Goal: Information Seeking & Learning: Check status

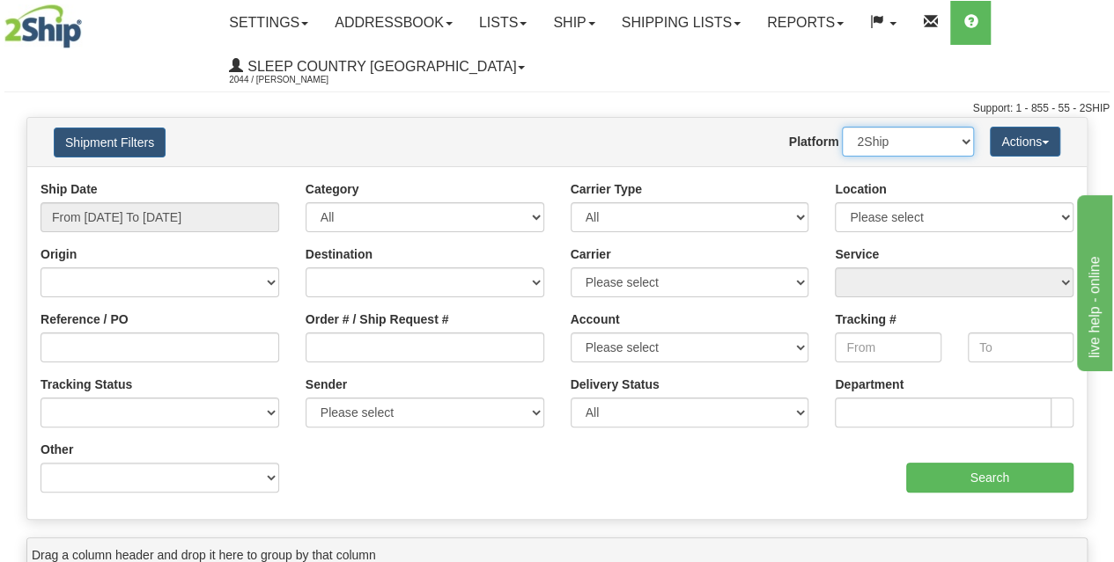
click at [883, 139] on select "2Ship Imported" at bounding box center [908, 142] width 132 height 30
select select "1"
click at [842, 127] on select "2Ship Imported" at bounding box center [908, 142] width 132 height 30
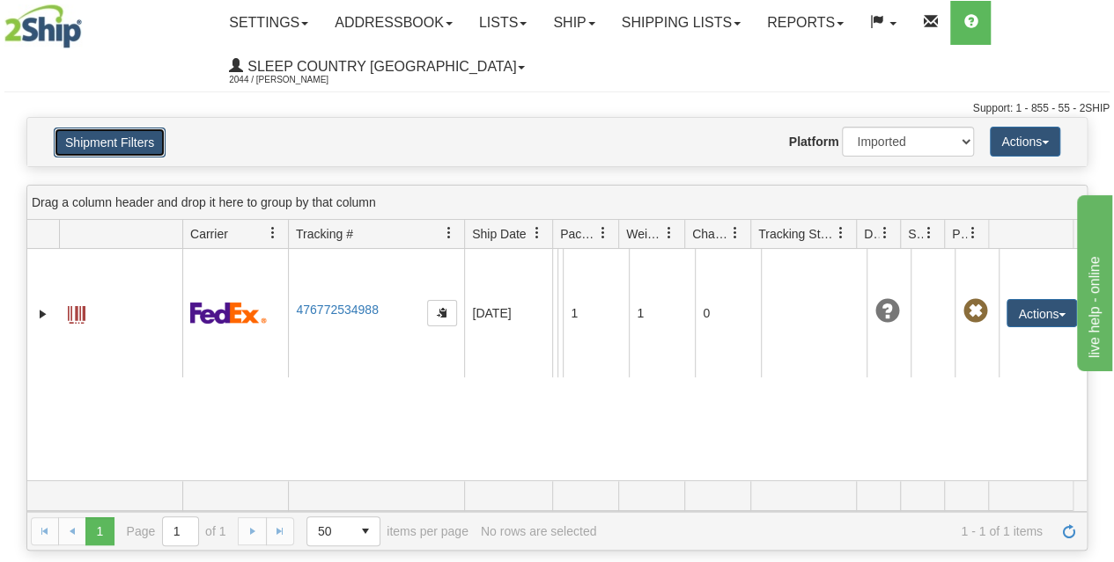
click at [96, 136] on button "Shipment Filters" at bounding box center [110, 143] width 112 height 30
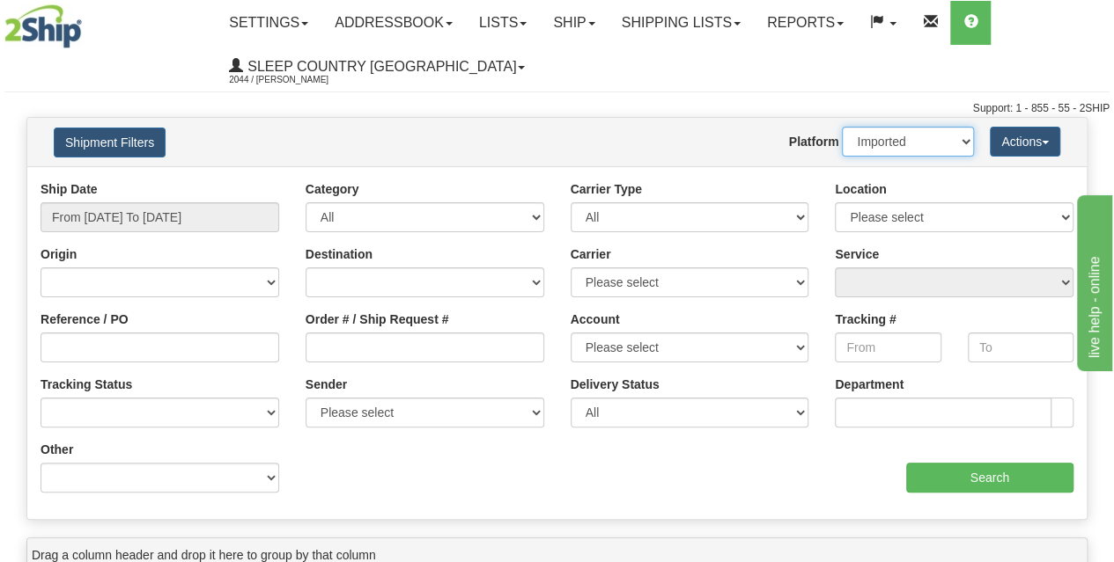
click at [898, 142] on select "2Ship Imported" at bounding box center [908, 142] width 132 height 30
click at [663, 90] on nav "Toggle navigation Settings Shipping Preferences Fields Preferences New Groups" at bounding box center [656, 45] width 908 height 90
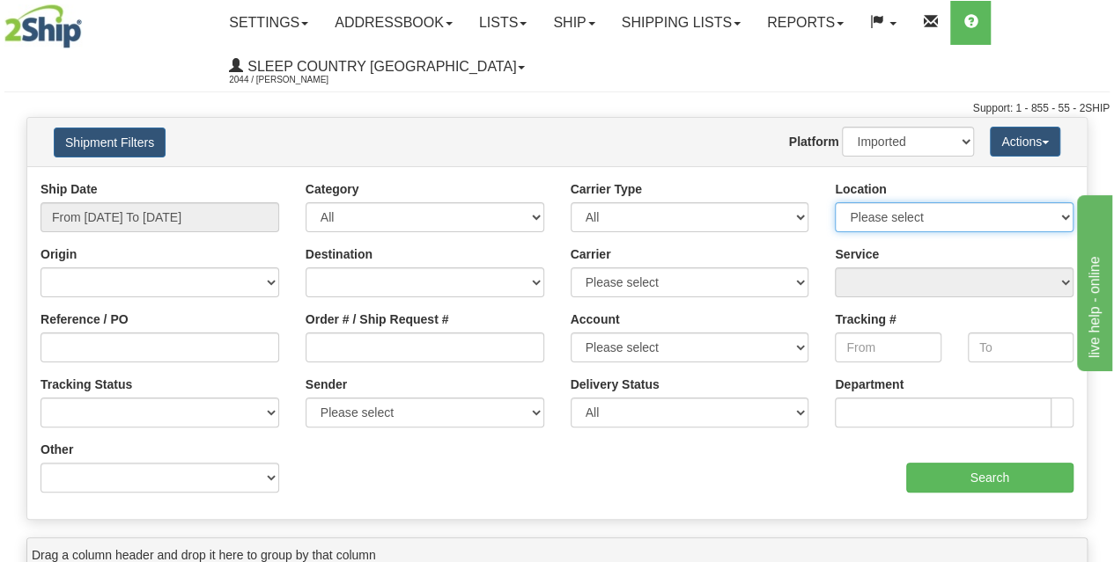
click at [937, 214] on select "Please select [GEOGRAPHIC_DATA] 921 922 93 94 97 390 915 916 98 902 95 96 90 91…" at bounding box center [953, 217] width 239 height 30
click at [892, 219] on select "Please select [GEOGRAPHIC_DATA] 921 922 93 94 97 390 915 916 98 902 95 96 90 91…" at bounding box center [953, 217] width 239 height 30
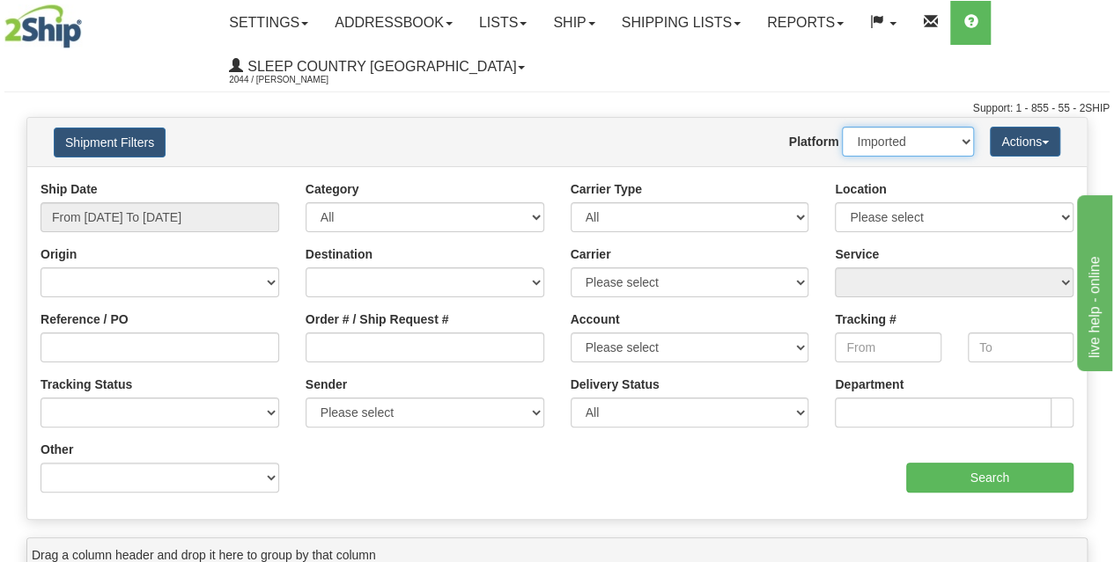
click at [865, 147] on select "2Ship Imported" at bounding box center [908, 142] width 132 height 30
click at [873, 140] on select "2Ship Imported" at bounding box center [908, 142] width 132 height 30
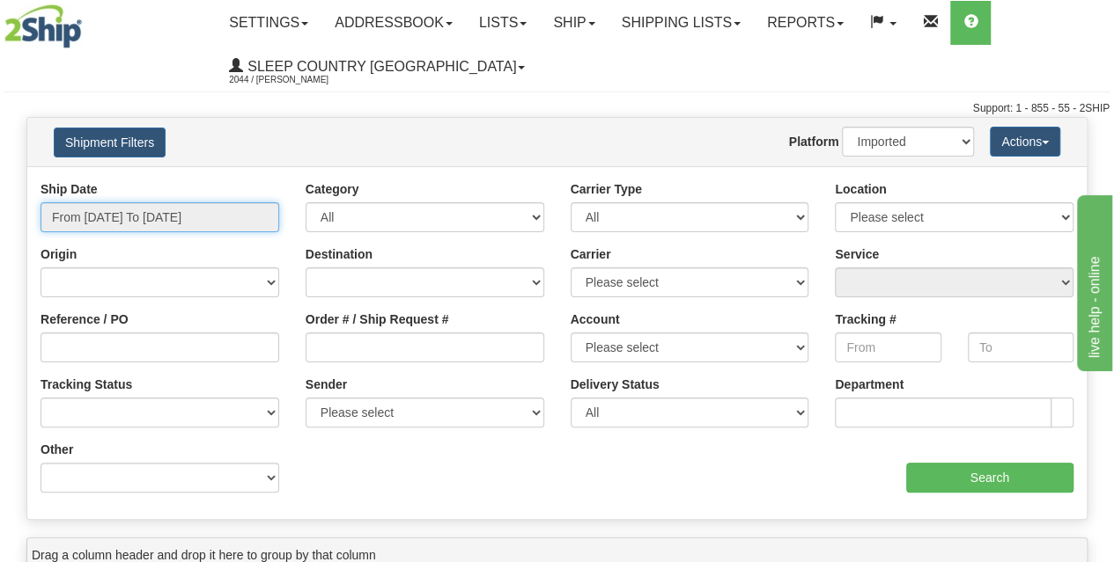
click at [104, 216] on input "From [DATE] To [DATE]" at bounding box center [159, 217] width 239 height 30
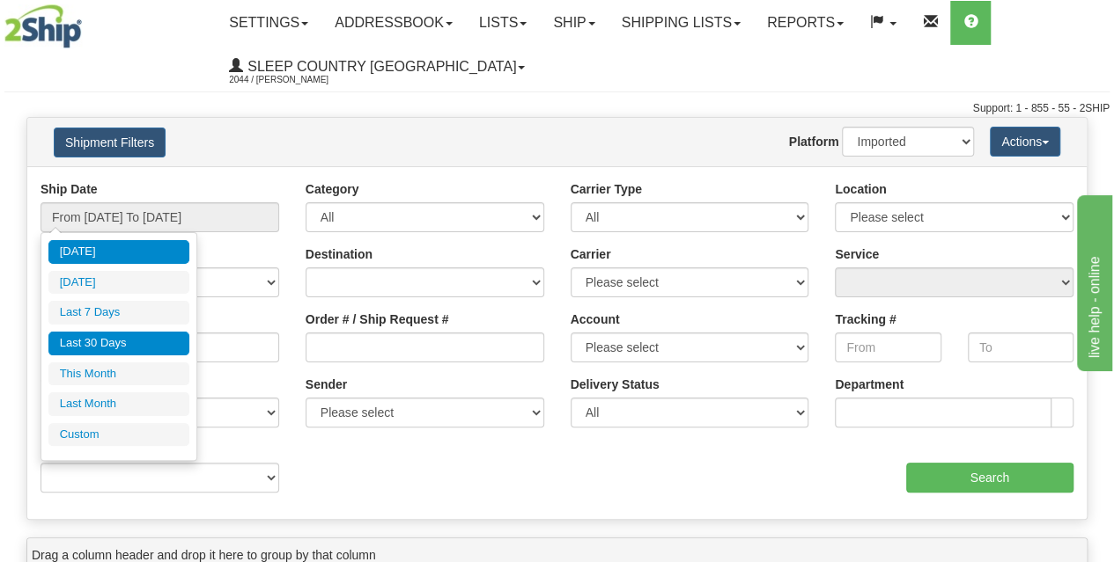
click at [106, 342] on li "Last 30 Days" at bounding box center [118, 344] width 141 height 24
type input "From [DATE] To [DATE]"
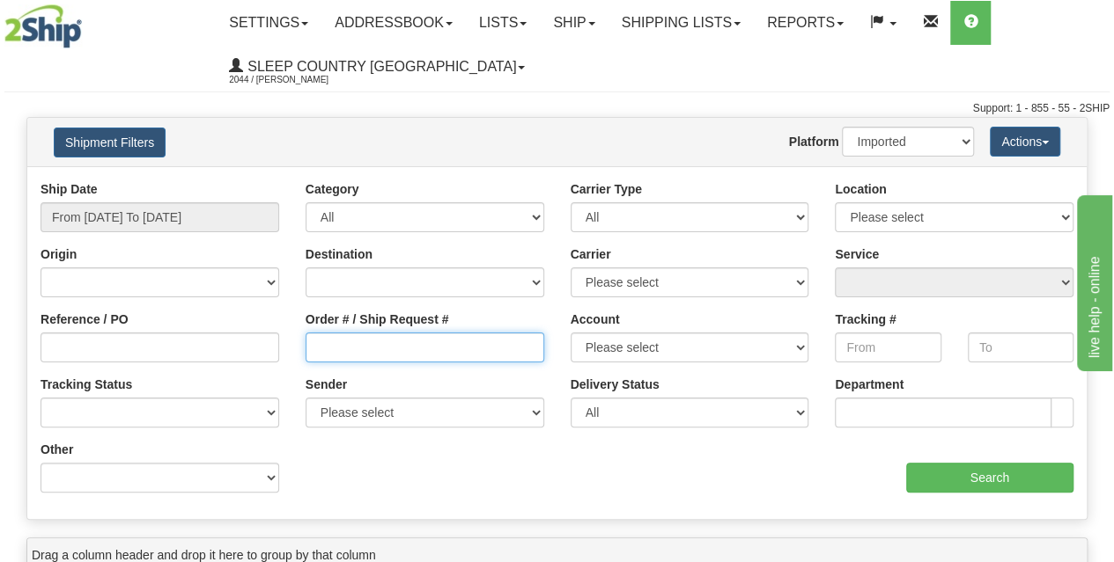
click at [375, 340] on input "Order # / Ship Request #" at bounding box center [424, 348] width 239 height 30
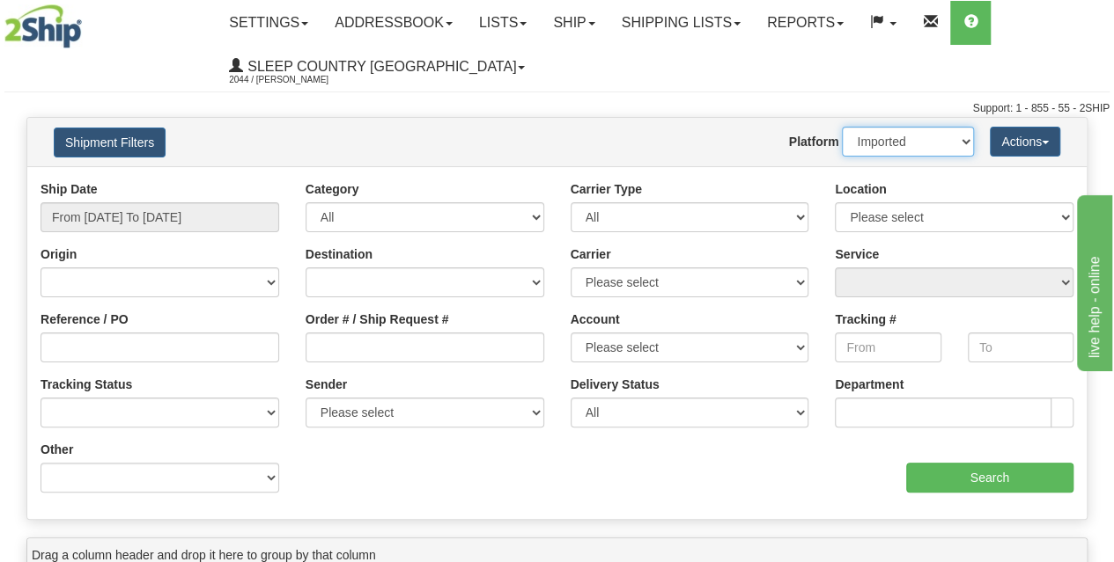
click at [912, 153] on select "2Ship Imported" at bounding box center [908, 142] width 132 height 30
click at [842, 127] on select "2Ship Imported" at bounding box center [908, 142] width 132 height 30
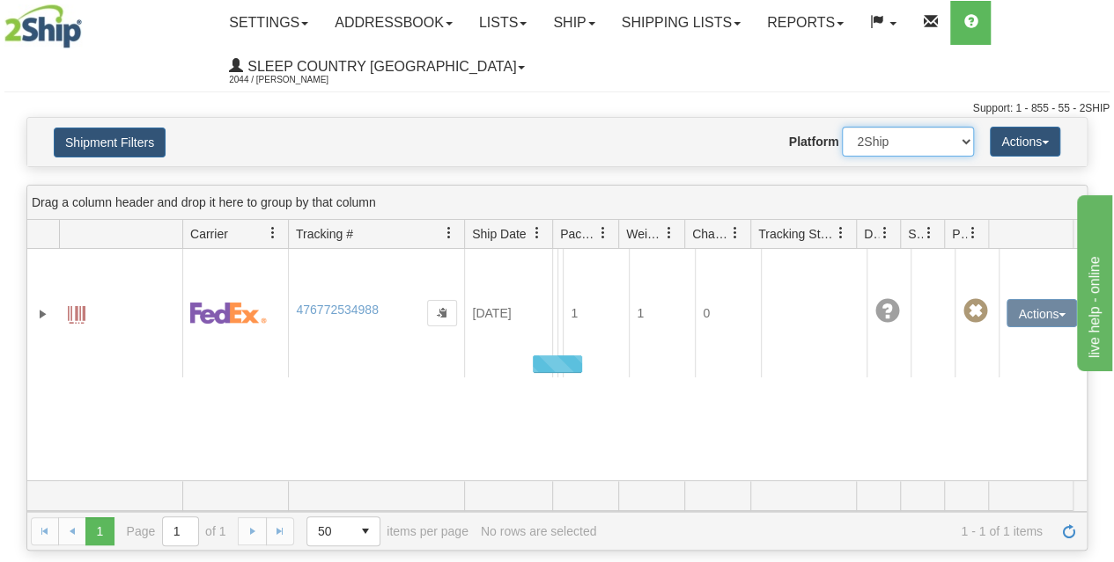
click at [879, 136] on select "2Ship Imported" at bounding box center [908, 142] width 132 height 30
click at [842, 127] on select "2Ship Imported" at bounding box center [908, 142] width 132 height 30
click at [127, 145] on button "Shipment Filters" at bounding box center [110, 143] width 112 height 30
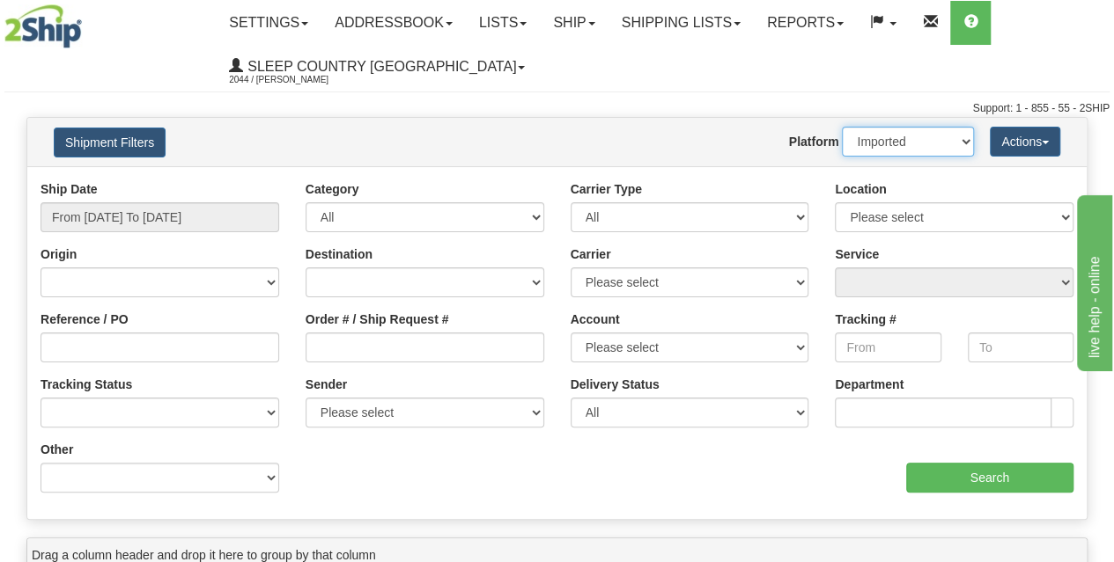
click at [886, 141] on select "2Ship Imported" at bounding box center [908, 142] width 132 height 30
click at [702, 135] on div "Website Agent Nothing selected Client User Platform 2Ship Imported" at bounding box center [600, 142] width 775 height 30
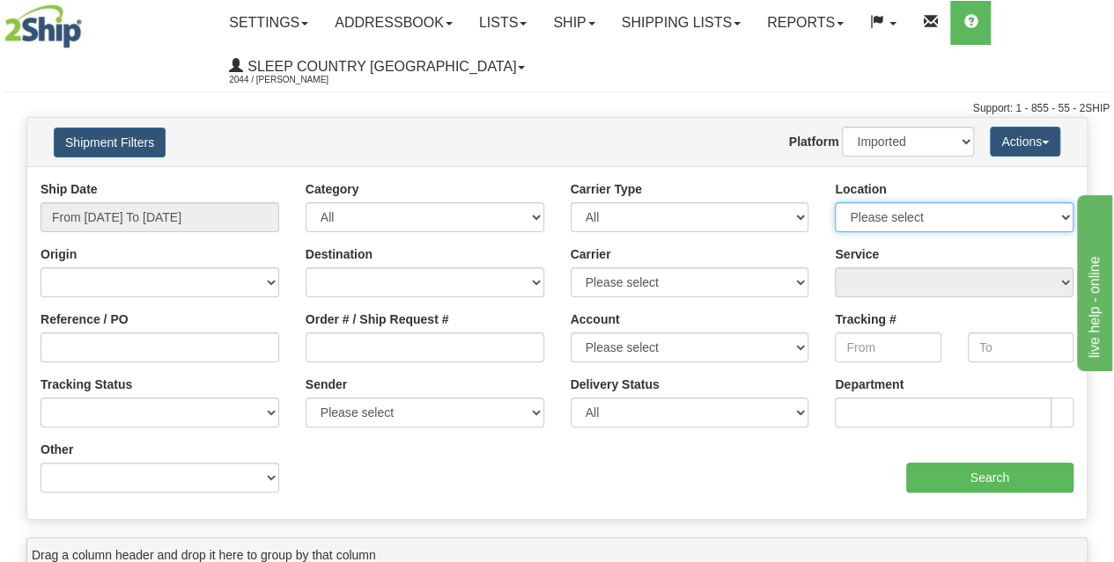
click at [920, 216] on select "Please select [GEOGRAPHIC_DATA] 921 922 93 94 97 390 915 916 98 902 95 96 90 91…" at bounding box center [953, 217] width 239 height 30
click at [884, 216] on select "Please select [GEOGRAPHIC_DATA] 921 922 93 94 97 390 915 916 98 902 95 96 90 91…" at bounding box center [953, 217] width 239 height 30
drag, startPoint x: 899, startPoint y: 216, endPoint x: 897, endPoint y: 240, distance: 24.7
click at [897, 240] on div "Location Please select [GEOGRAPHIC_DATA] 921 922 93 94 97 390 915 916 98 902 95…" at bounding box center [953, 212] width 265 height 65
click at [881, 211] on select "Please select [GEOGRAPHIC_DATA] 921 922 93 94 97 390 915 916 98 902 95 96 90 91…" at bounding box center [953, 217] width 239 height 30
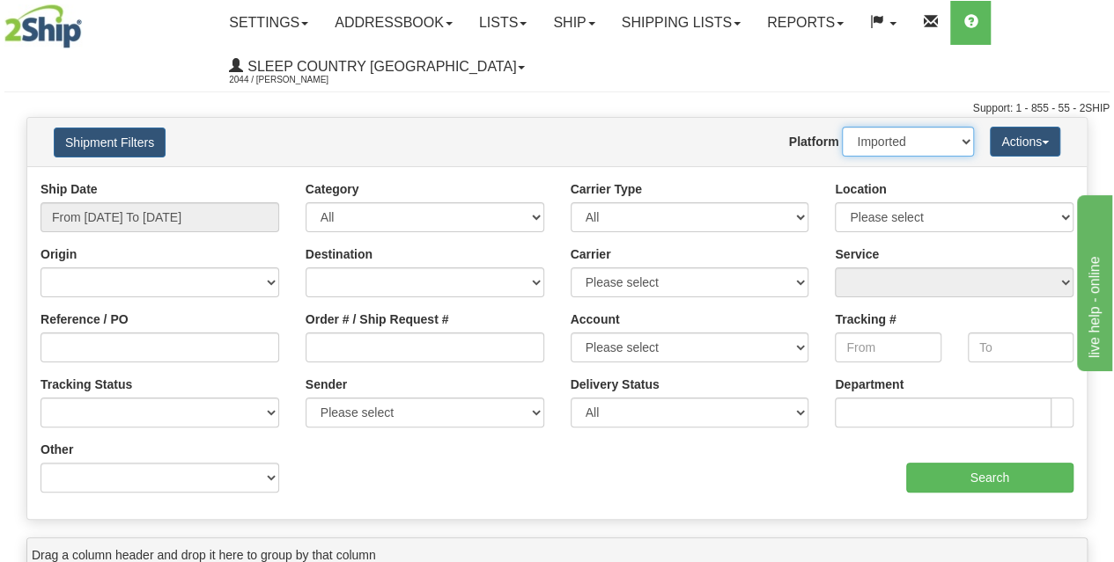
click at [891, 151] on select "2Ship Imported" at bounding box center [908, 142] width 132 height 30
click at [842, 127] on select "2Ship Imported" at bounding box center [908, 142] width 132 height 30
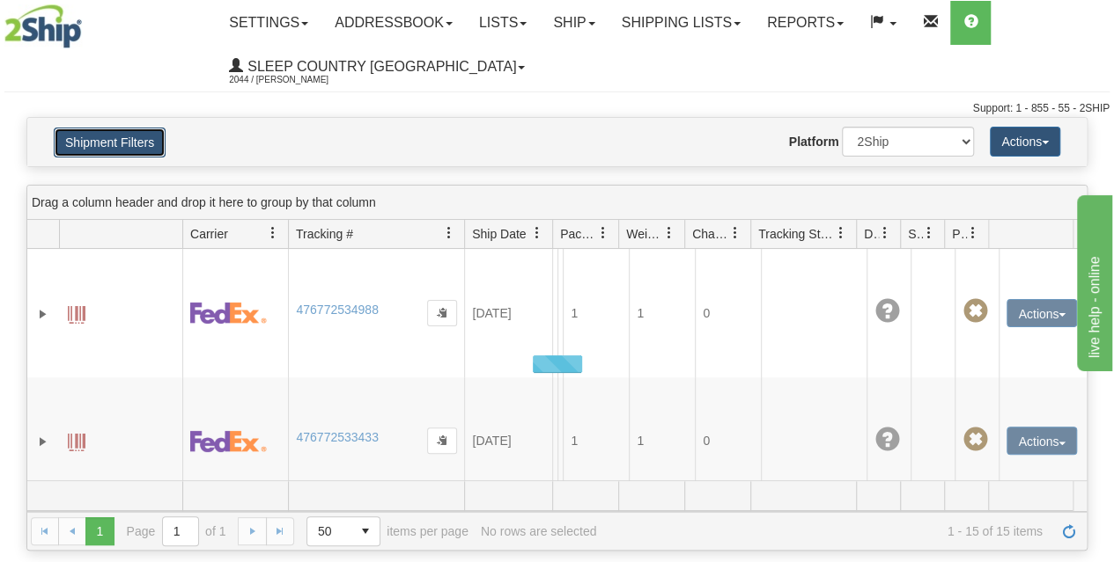
click at [92, 147] on button "Shipment Filters" at bounding box center [110, 143] width 112 height 30
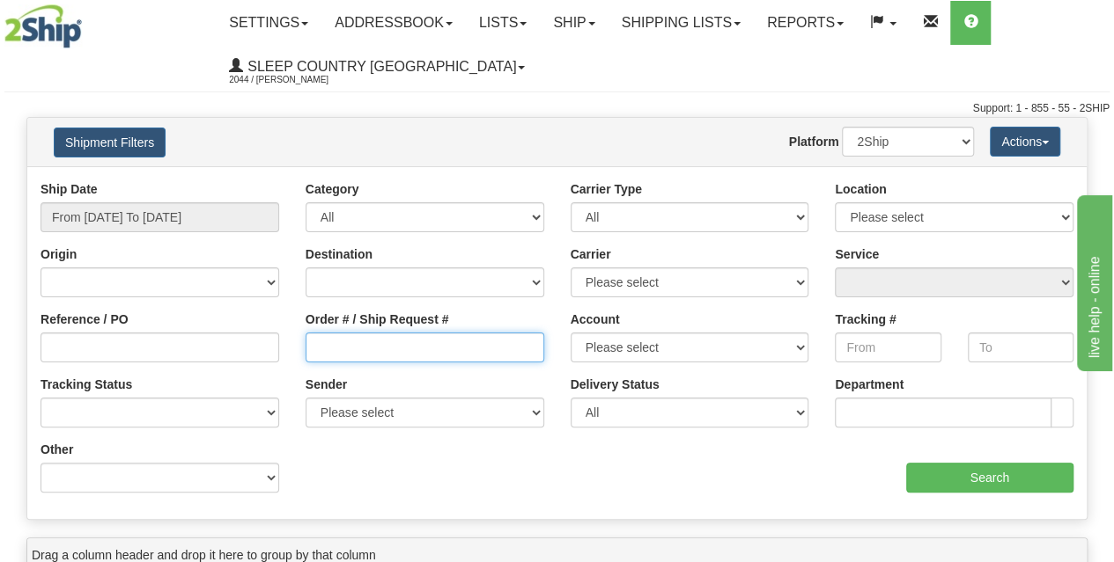
drag, startPoint x: 364, startPoint y: 337, endPoint x: 386, endPoint y: 339, distance: 22.1
click at [365, 337] on input "Order # / Ship Request #" at bounding box center [424, 348] width 239 height 30
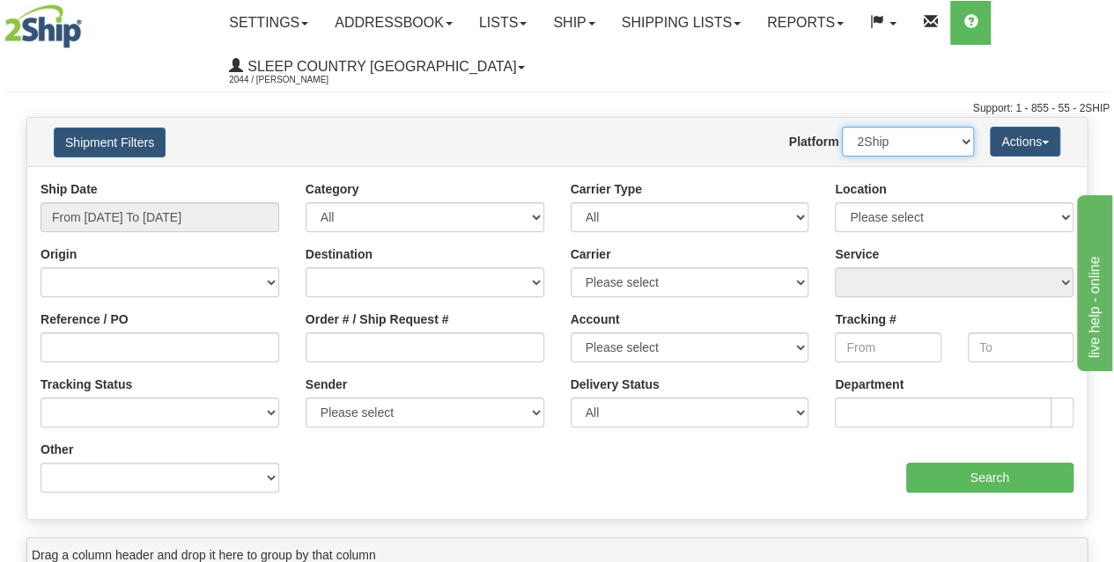
click at [856, 143] on select "2Ship Imported" at bounding box center [908, 142] width 132 height 30
select select "1"
click at [842, 127] on select "2Ship Imported" at bounding box center [908, 142] width 132 height 30
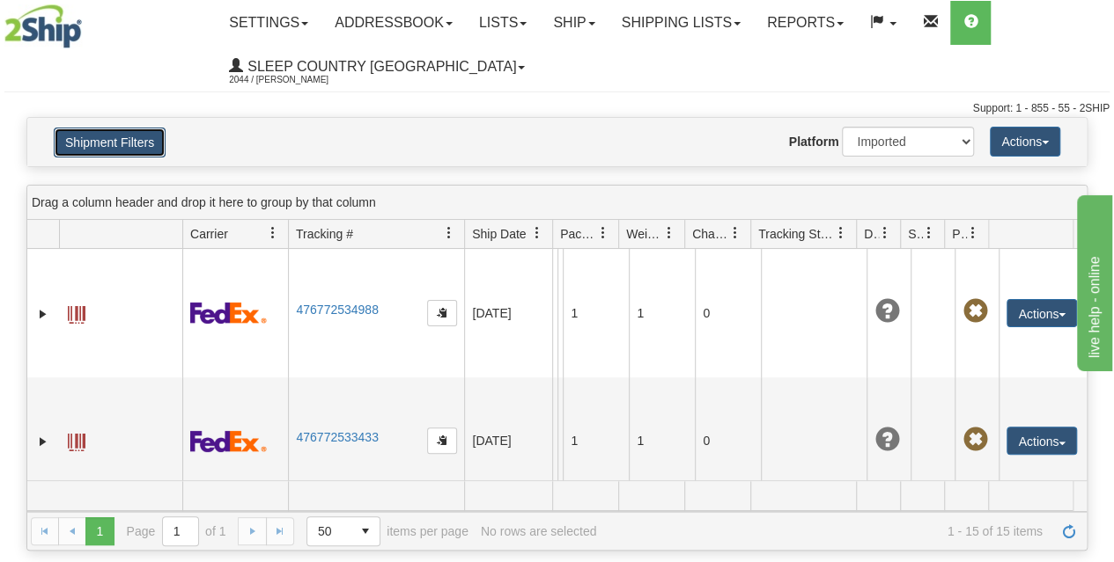
click at [127, 152] on button "Shipment Filters" at bounding box center [110, 143] width 112 height 30
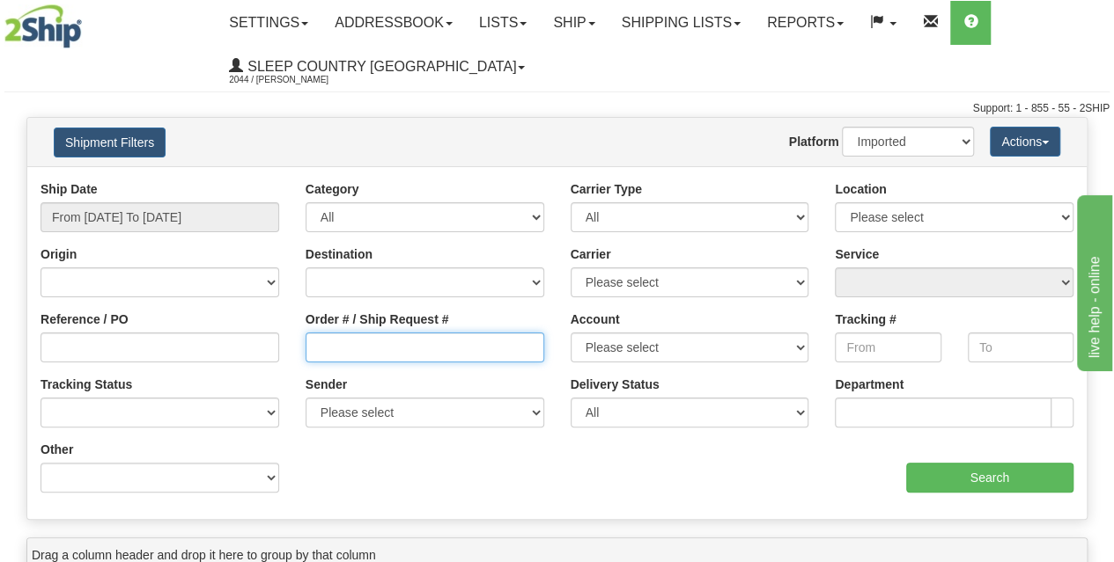
click at [375, 348] on input "Order # / Ship Request #" at bounding box center [424, 348] width 239 height 30
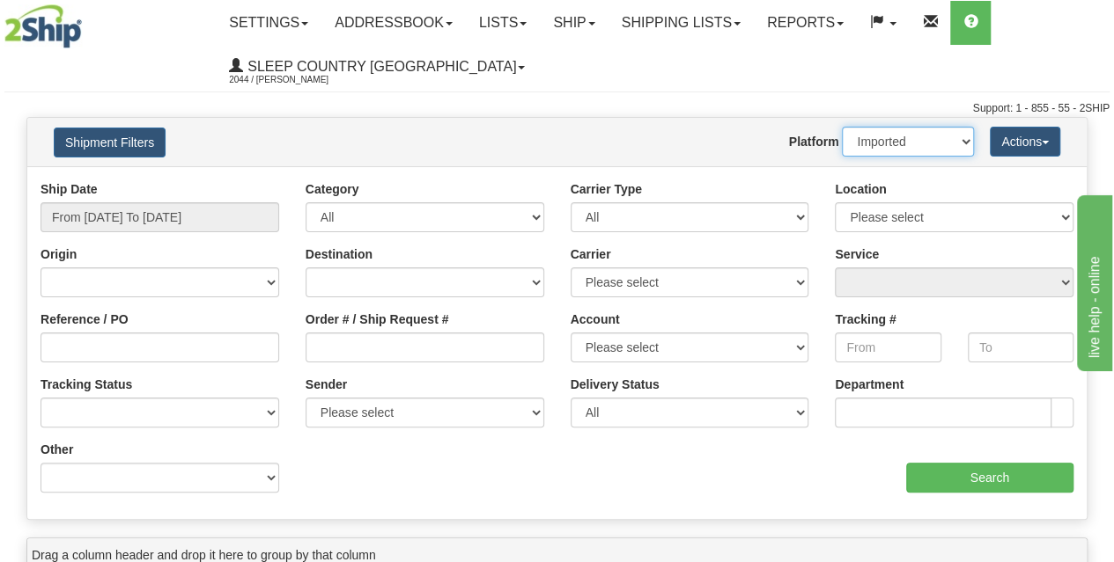
click at [885, 139] on select "2Ship Imported" at bounding box center [908, 142] width 132 height 30
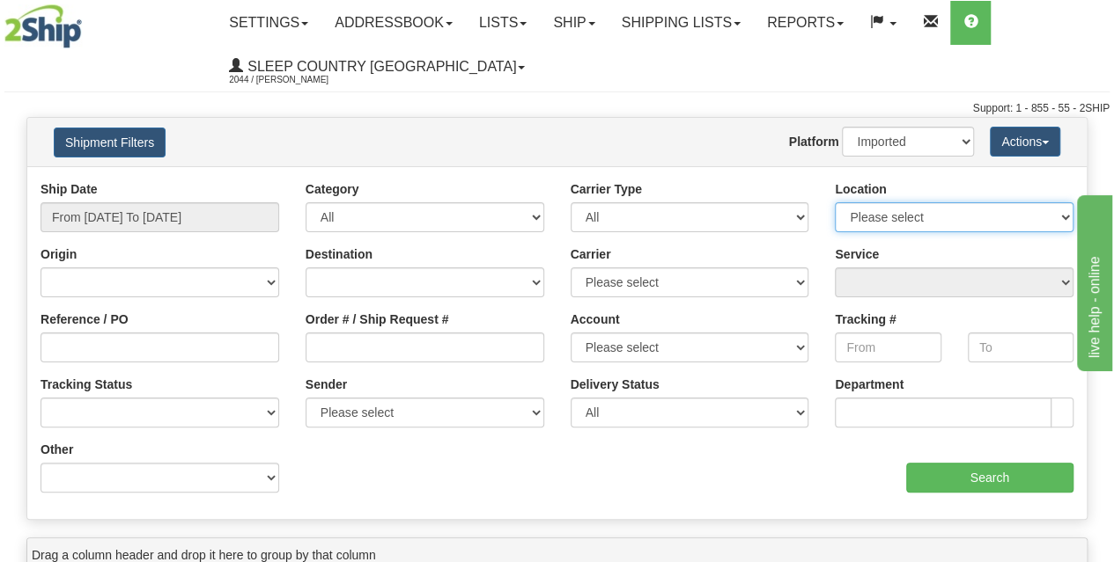
click at [892, 223] on select "Please select [GEOGRAPHIC_DATA] 921 922 93 94 97 390 915 916 98 902 95 96 90 91…" at bounding box center [953, 217] width 239 height 30
click at [676, 127] on div "Website Agent Nothing selected Client User Platform 2Ship Imported" at bounding box center [600, 142] width 775 height 30
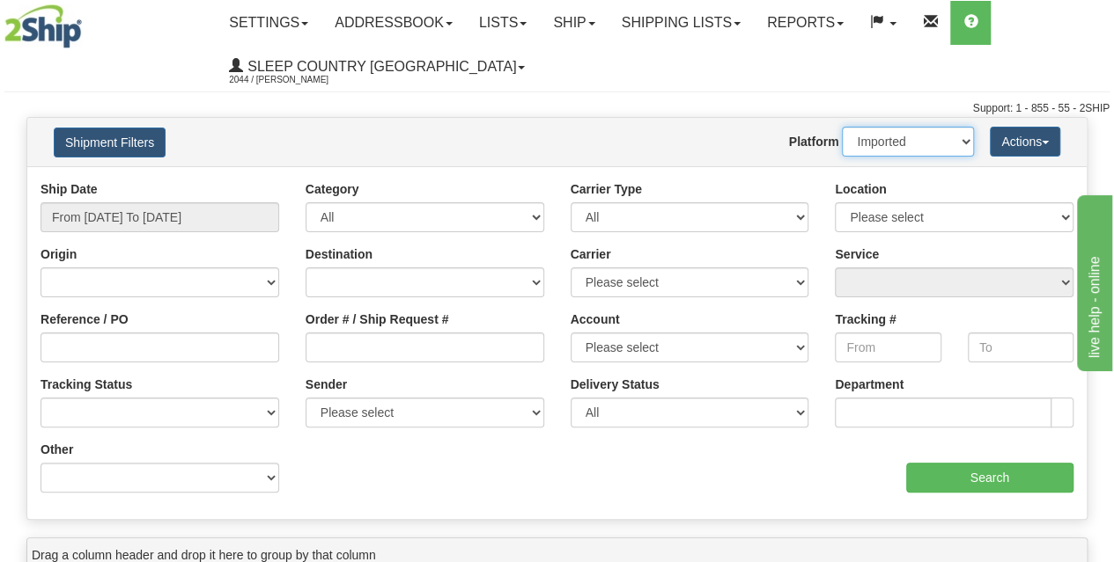
click at [878, 141] on select "2Ship Imported" at bounding box center [908, 142] width 132 height 30
click at [891, 143] on select "2Ship Imported" at bounding box center [908, 142] width 132 height 30
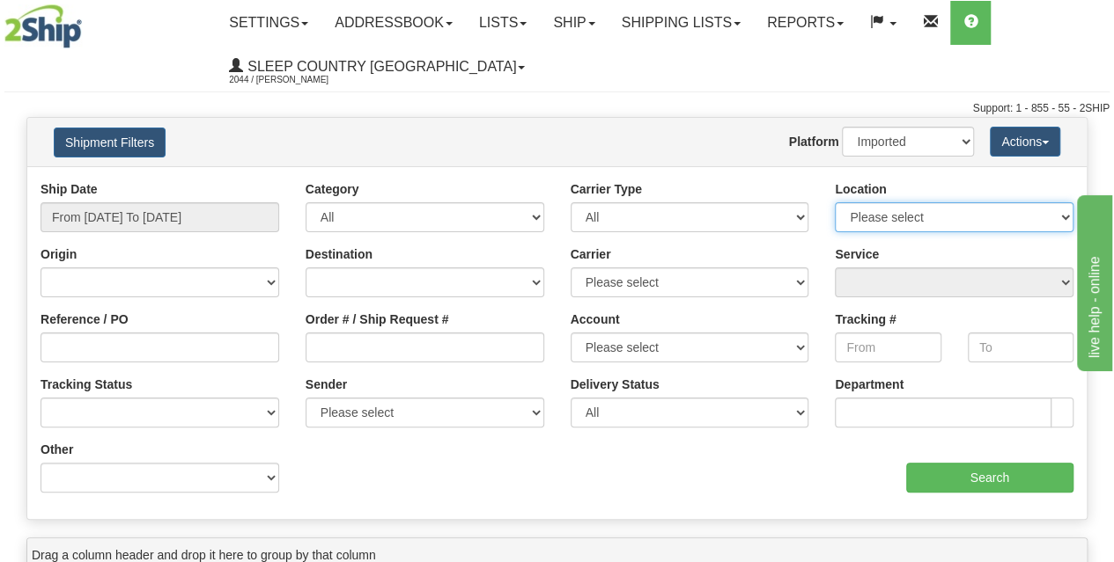
click at [890, 209] on select "Please select [GEOGRAPHIC_DATA] 921 922 93 94 97 390 915 916 98 902 95 96 90 91…" at bounding box center [953, 217] width 239 height 30
click at [765, 156] on div "Website Agent Nothing selected Client User Platform 2Ship Imported" at bounding box center [600, 142] width 775 height 30
click at [898, 219] on select "Please select [GEOGRAPHIC_DATA] 921 922 93 94 97 390 915 916 98 902 95 96 90 91…" at bounding box center [953, 217] width 239 height 30
click at [643, 110] on div "Support: 1 - 855 - 55 - 2SHIP" at bounding box center [556, 108] width 1105 height 15
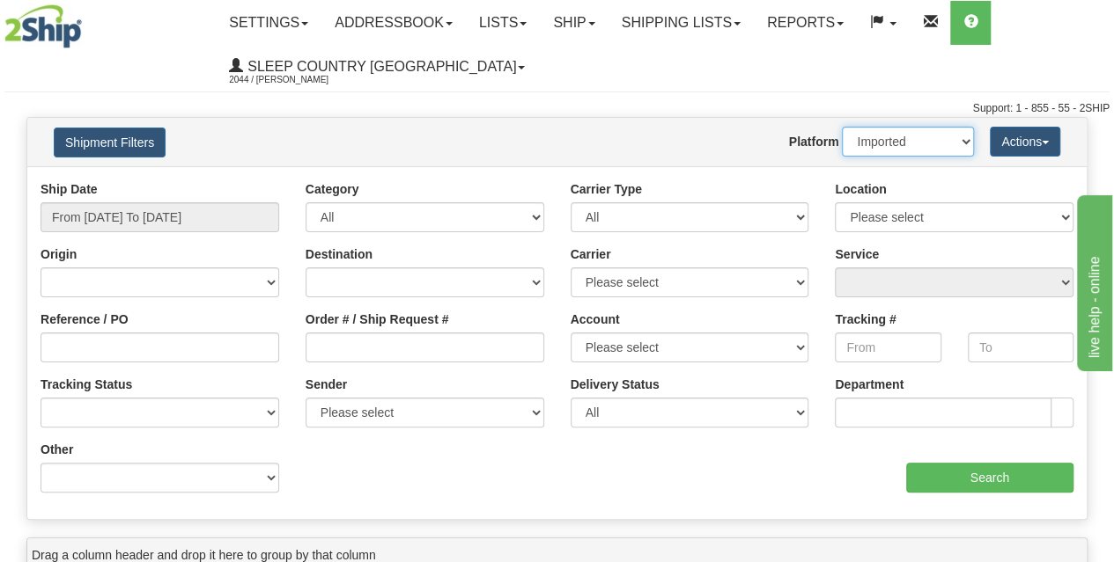
click at [909, 152] on select "2Ship Imported" at bounding box center [908, 142] width 132 height 30
drag, startPoint x: 722, startPoint y: 151, endPoint x: 761, endPoint y: 143, distance: 40.4
click at [720, 151] on div "Website Agent Nothing selected Client User Platform 2Ship Imported" at bounding box center [600, 142] width 775 height 30
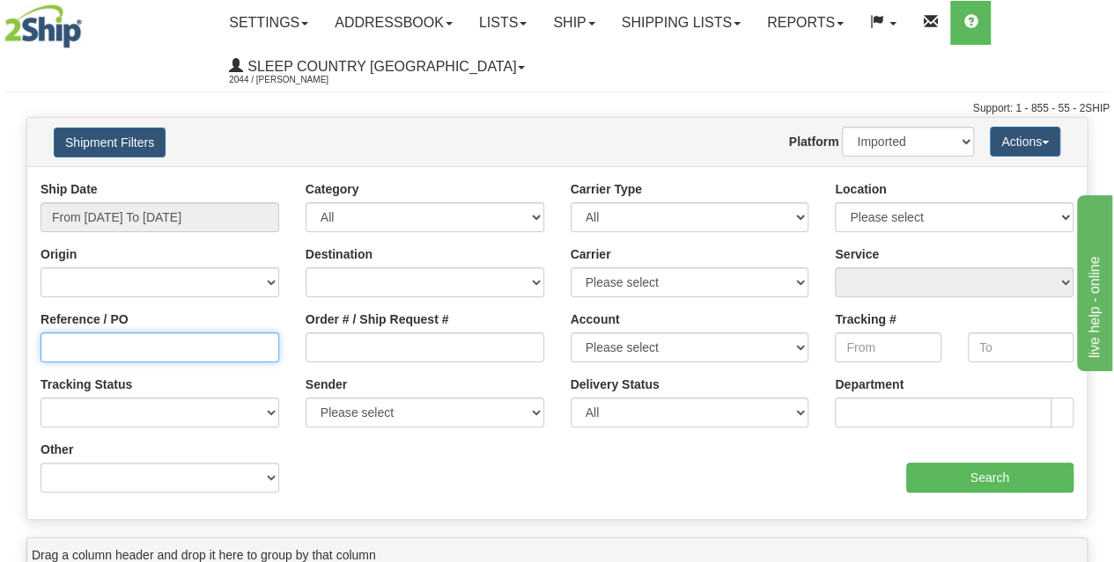
click at [223, 352] on input "Reference / PO" at bounding box center [159, 348] width 239 height 30
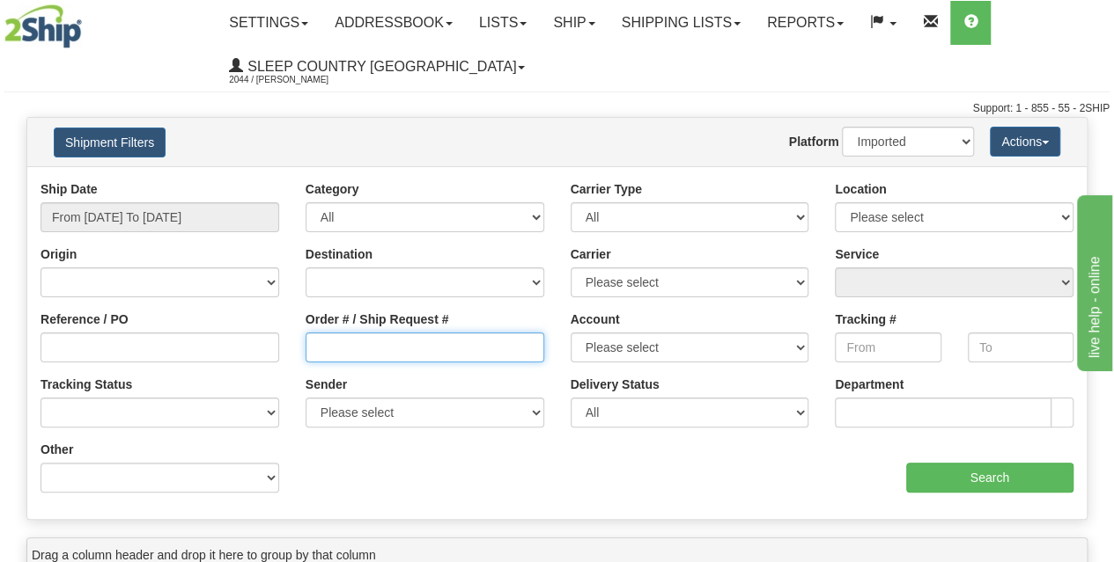
click at [335, 342] on input "Order # / Ship Request #" at bounding box center [424, 348] width 239 height 30
click at [328, 349] on input "Order # / Ship Request #" at bounding box center [424, 348] width 239 height 30
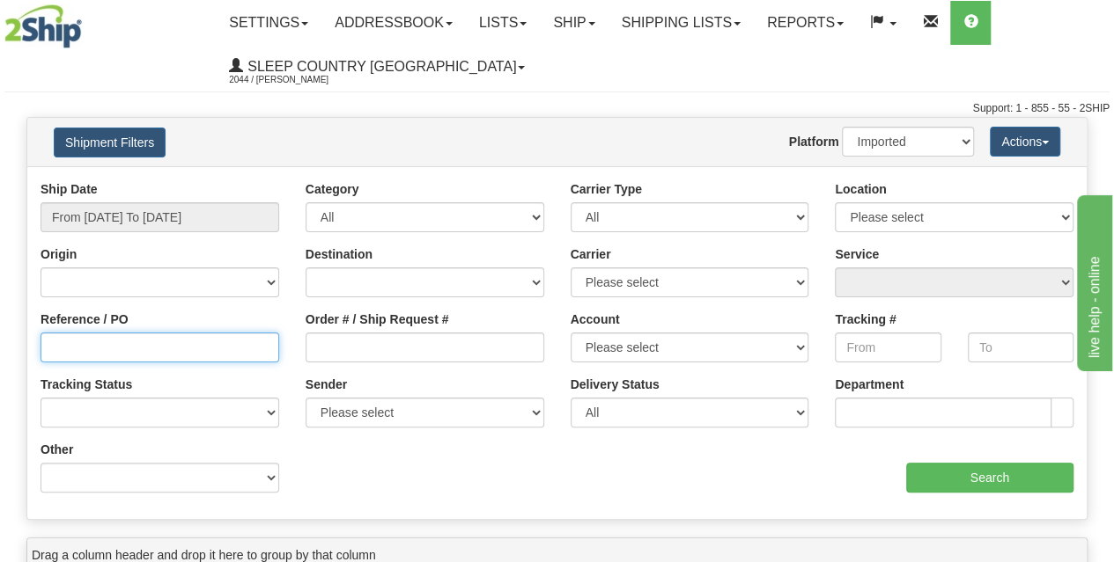
click at [201, 340] on input "Reference / PO" at bounding box center [159, 348] width 239 height 30
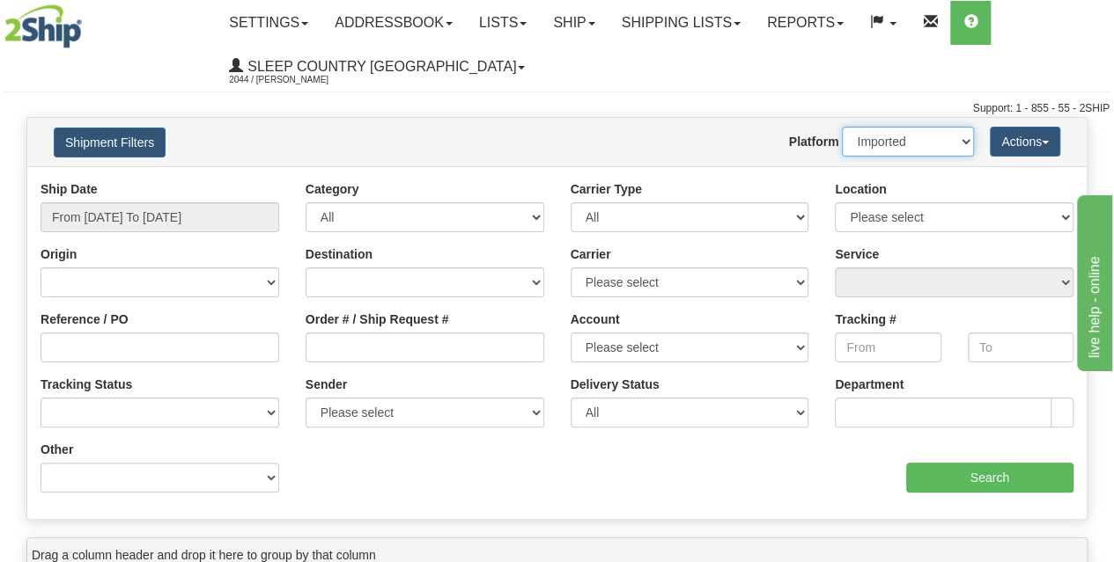
click at [873, 136] on select "2Ship Imported" at bounding box center [908, 142] width 132 height 30
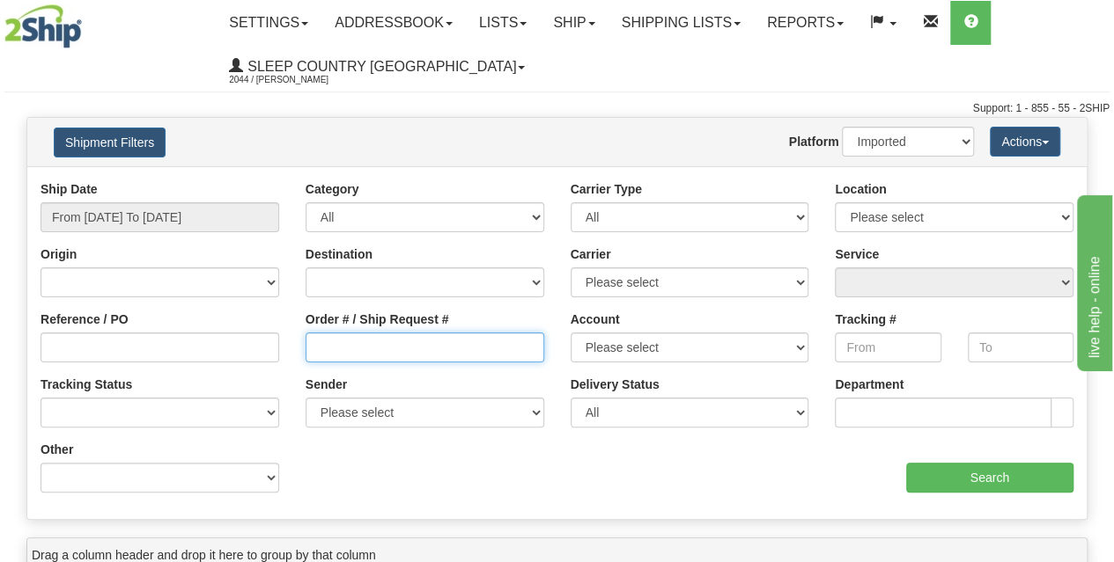
click at [340, 351] on input "Order # / Ship Request #" at bounding box center [424, 348] width 239 height 30
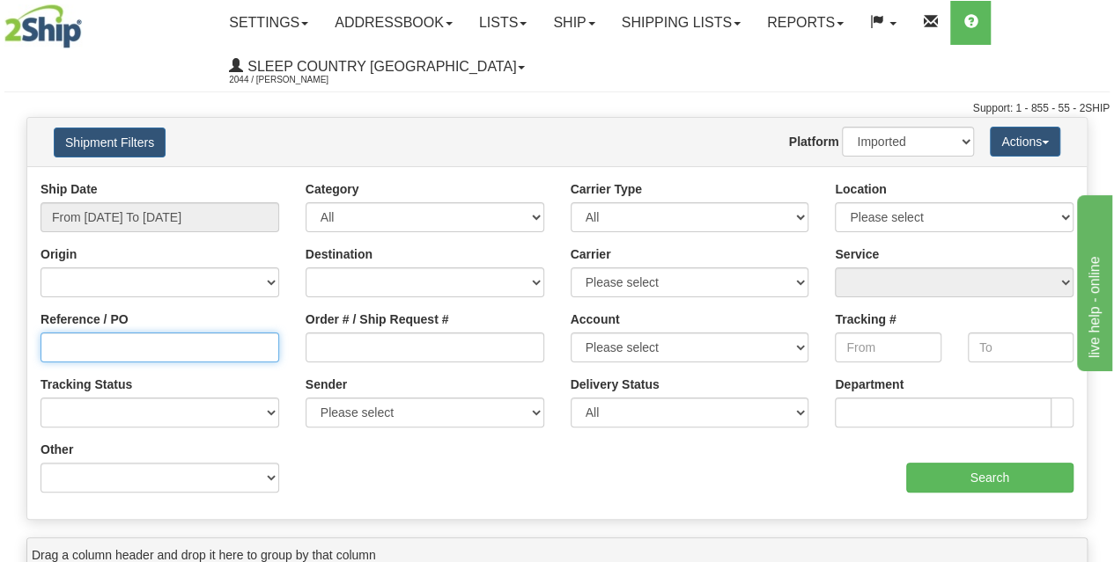
click at [215, 348] on input "Reference / PO" at bounding box center [159, 348] width 239 height 30
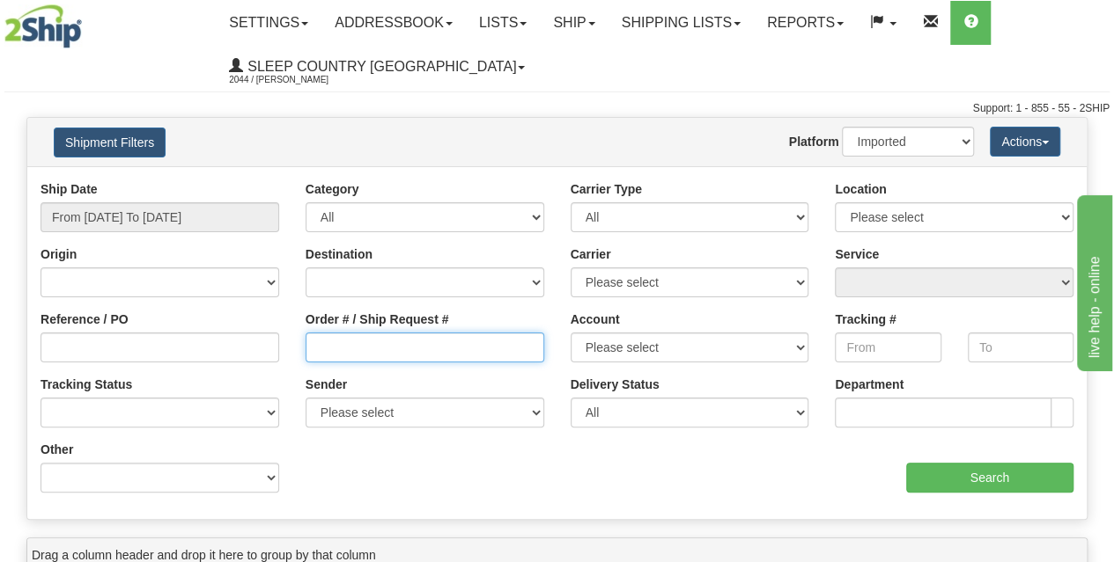
click at [349, 357] on input "Order # / Ship Request #" at bounding box center [424, 348] width 239 height 30
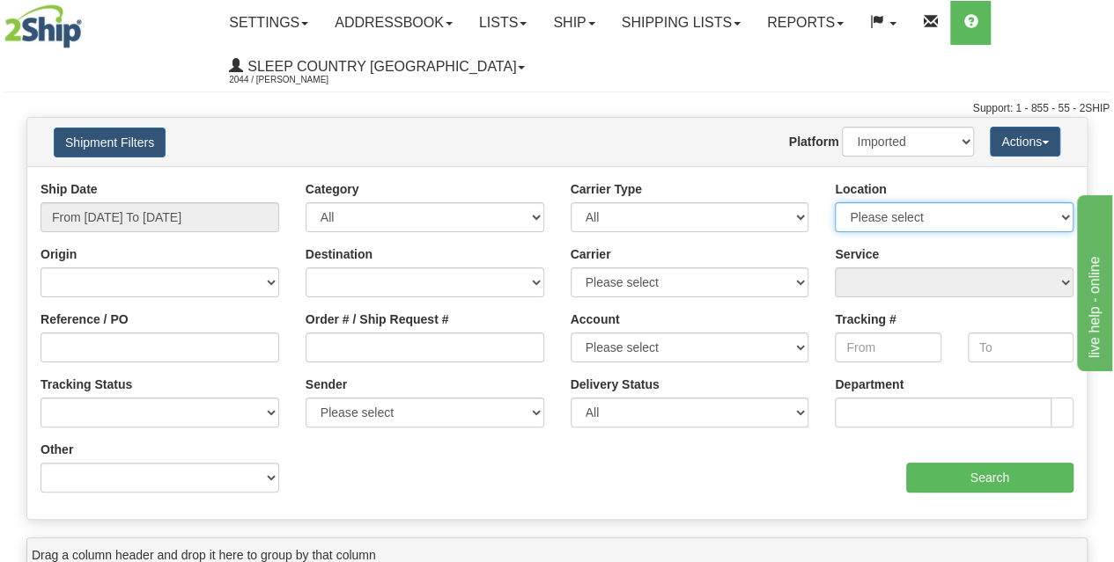
click at [866, 216] on select "Please select [GEOGRAPHIC_DATA] 921 922 93 94 97 390 915 916 98 902 95 96 90 91…" at bounding box center [953, 217] width 239 height 30
click at [872, 212] on select "Please select [GEOGRAPHIC_DATA] 921 922 93 94 97 390 915 916 98 902 95 96 90 91…" at bounding box center [953, 217] width 239 height 30
click at [873, 209] on select "Please select [GEOGRAPHIC_DATA] 921 922 93 94 97 390 915 916 98 902 95 96 90 91…" at bounding box center [953, 217] width 239 height 30
click at [717, 163] on div "Shipment Filters Website Agent Nothing selected Client User Platform 2Ship Impo…" at bounding box center [556, 142] width 1059 height 48
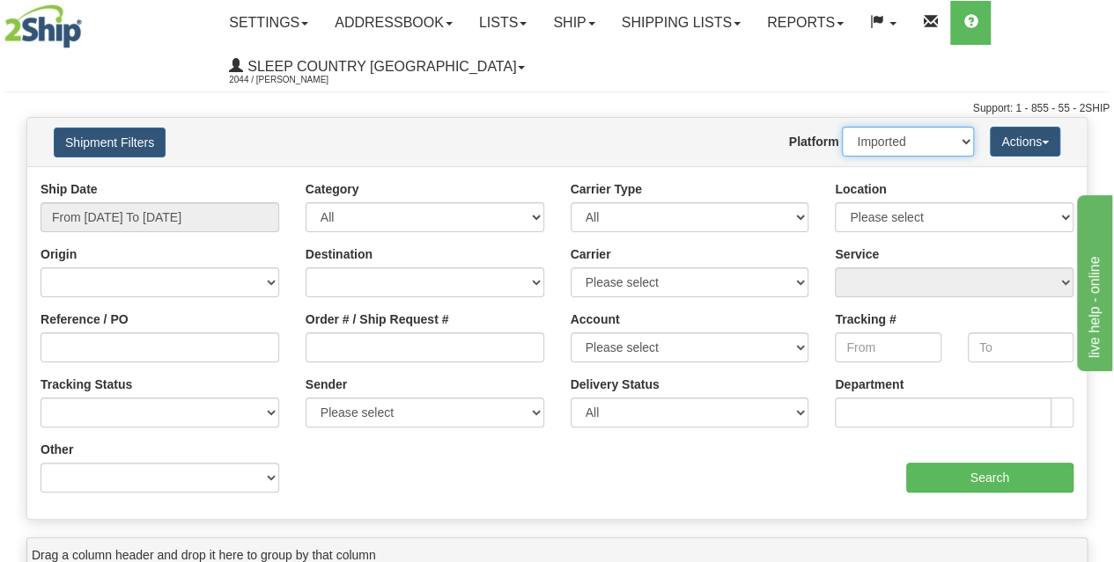
drag, startPoint x: 914, startPoint y: 147, endPoint x: 915, endPoint y: 156, distance: 8.8
click at [914, 147] on select "2Ship Imported" at bounding box center [908, 142] width 132 height 30
click at [504, 108] on div "Support: 1 - 855 - 55 - 2SHIP" at bounding box center [556, 108] width 1105 height 15
click at [302, 337] on div "Order # / Ship Request #" at bounding box center [424, 343] width 265 height 65
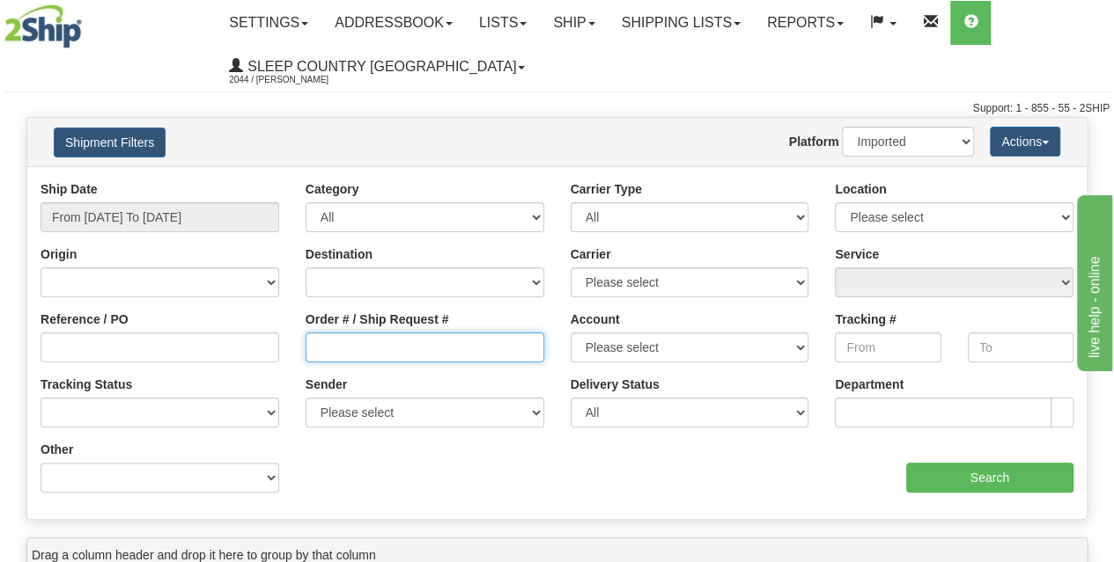
click at [313, 342] on input "Order # / Ship Request #" at bounding box center [424, 348] width 239 height 30
click at [354, 344] on input "Order # / Ship Request #" at bounding box center [424, 348] width 239 height 30
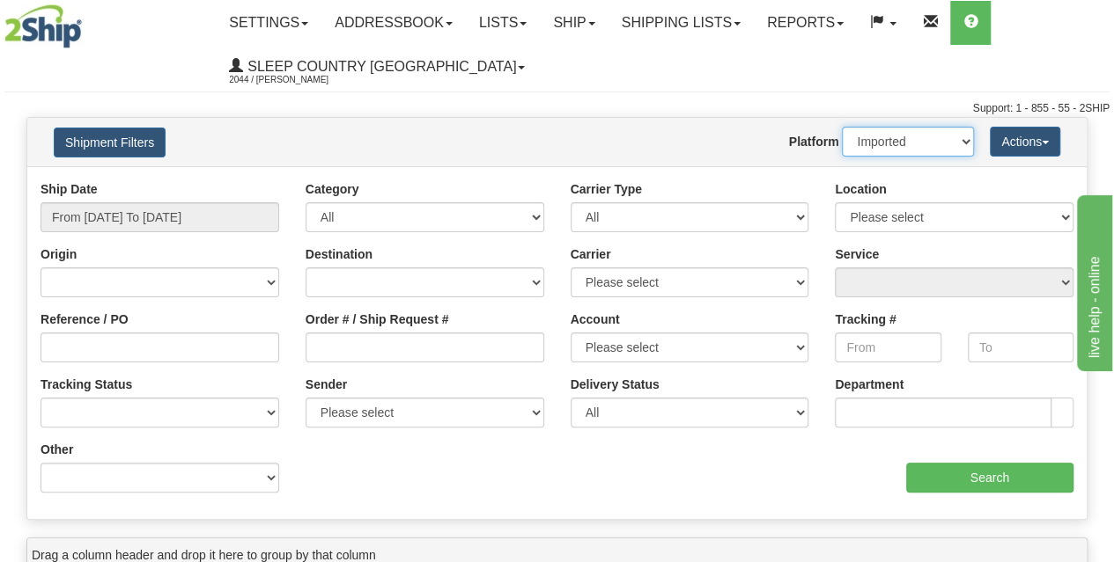
drag, startPoint x: 901, startPoint y: 149, endPoint x: 891, endPoint y: 151, distance: 10.7
click at [901, 149] on select "2Ship Imported" at bounding box center [908, 142] width 132 height 30
click at [902, 140] on select "2Ship Imported" at bounding box center [908, 142] width 132 height 30
click at [904, 142] on select "2Ship Imported" at bounding box center [908, 142] width 132 height 30
click at [780, 173] on div "Ship Date From [DATE] To [DATE] Category All Inbound Outbound Carrier Type All …" at bounding box center [556, 342] width 1059 height 353
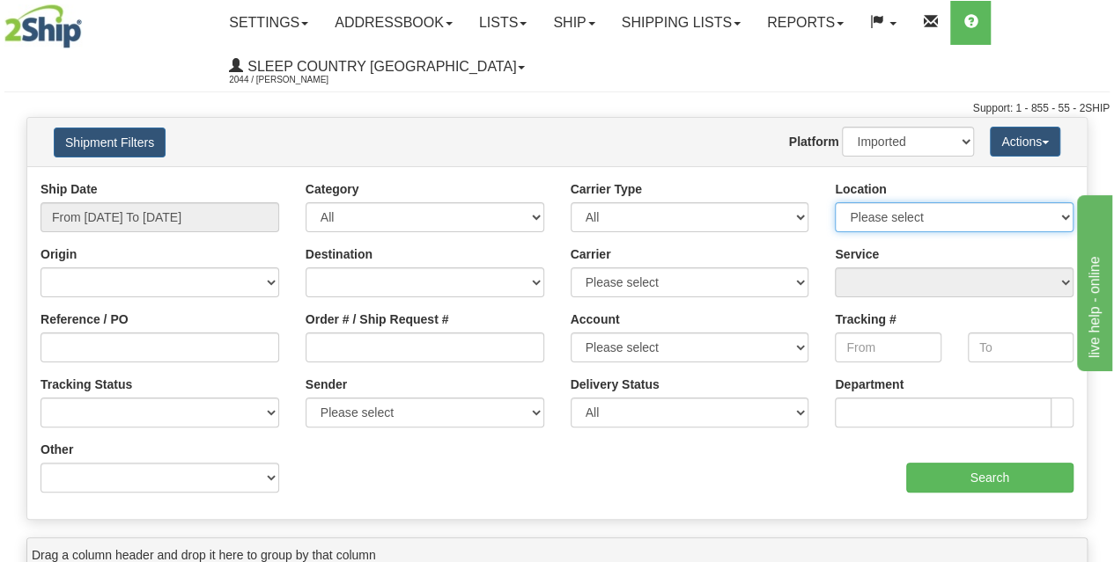
click at [917, 210] on select "Please select [GEOGRAPHIC_DATA] 921 922 93 94 97 390 915 916 98 902 95 96 90 91…" at bounding box center [953, 217] width 239 height 30
drag, startPoint x: 856, startPoint y: 212, endPoint x: 833, endPoint y: 217, distance: 23.5
click at [856, 212] on select "Please select [GEOGRAPHIC_DATA] 921 922 93 94 97 390 915 916 98 902 95 96 90 91…" at bounding box center [953, 217] width 239 height 30
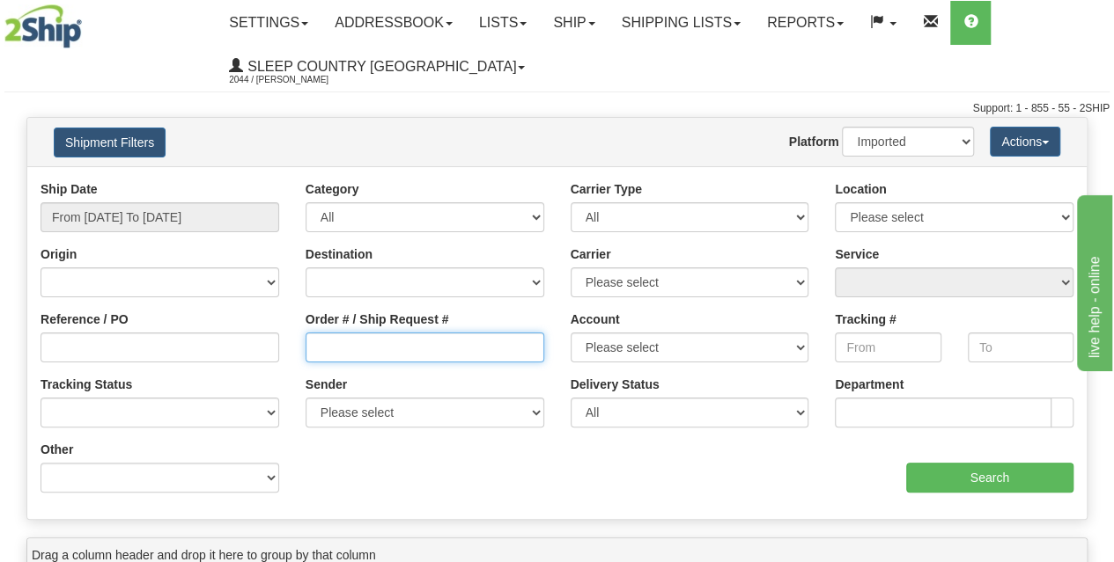
click at [345, 339] on input "Order # / Ship Request #" at bounding box center [424, 348] width 239 height 30
click at [339, 351] on input "Order # / Ship Request #" at bounding box center [424, 348] width 239 height 30
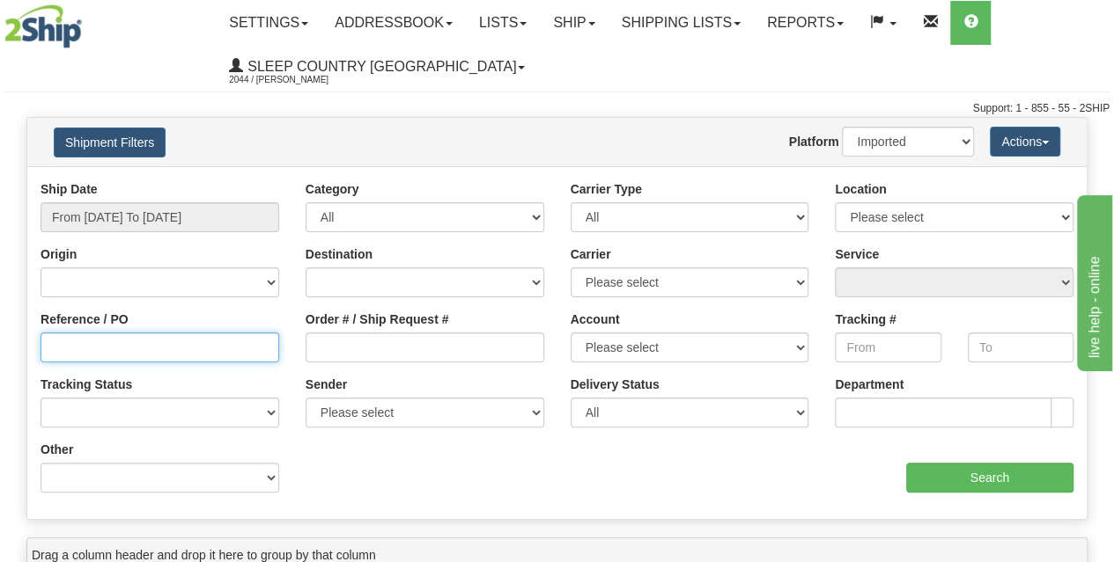
click at [187, 351] on input "Reference / PO" at bounding box center [159, 348] width 239 height 30
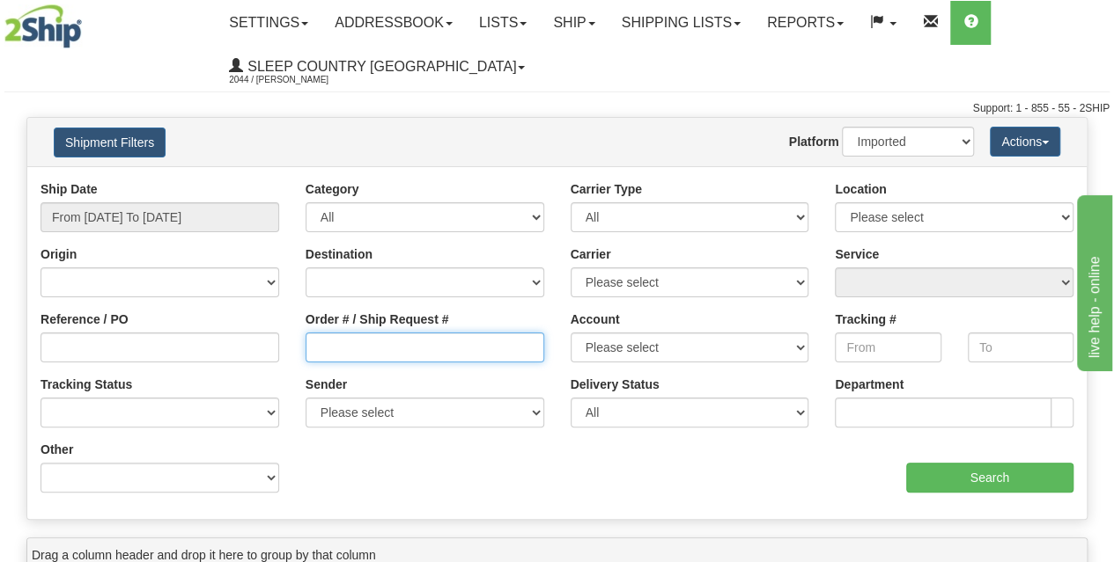
click at [317, 349] on input "Order # / Ship Request #" at bounding box center [424, 348] width 239 height 30
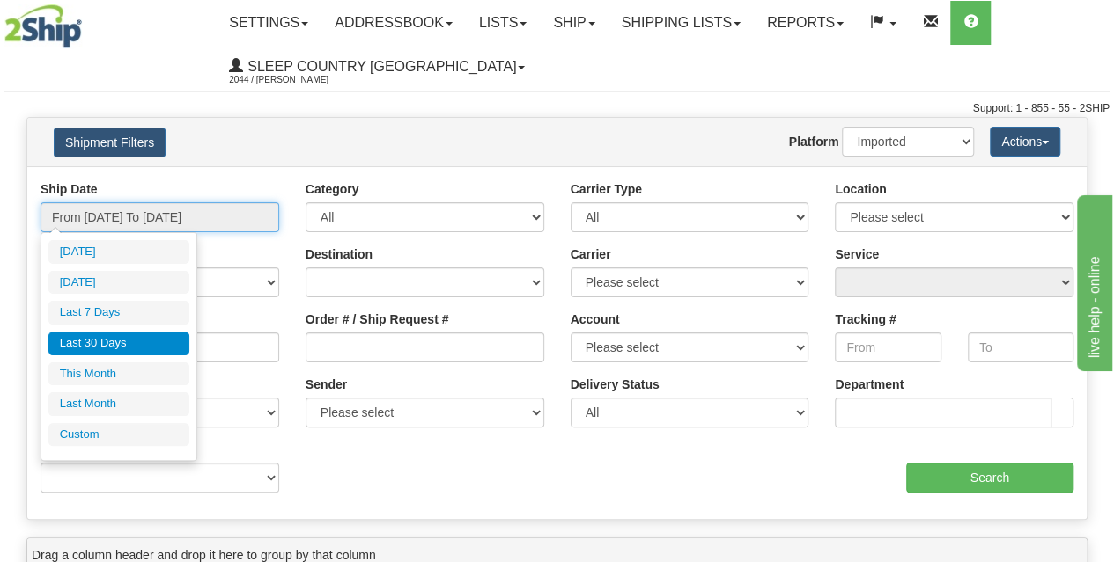
click at [180, 212] on input "From [DATE] To [DATE]" at bounding box center [159, 217] width 239 height 30
click at [158, 207] on input "From [DATE] To [DATE]" at bounding box center [159, 217] width 239 height 30
click at [202, 187] on div "Ship Date From [DATE] To [DATE]" at bounding box center [159, 206] width 239 height 52
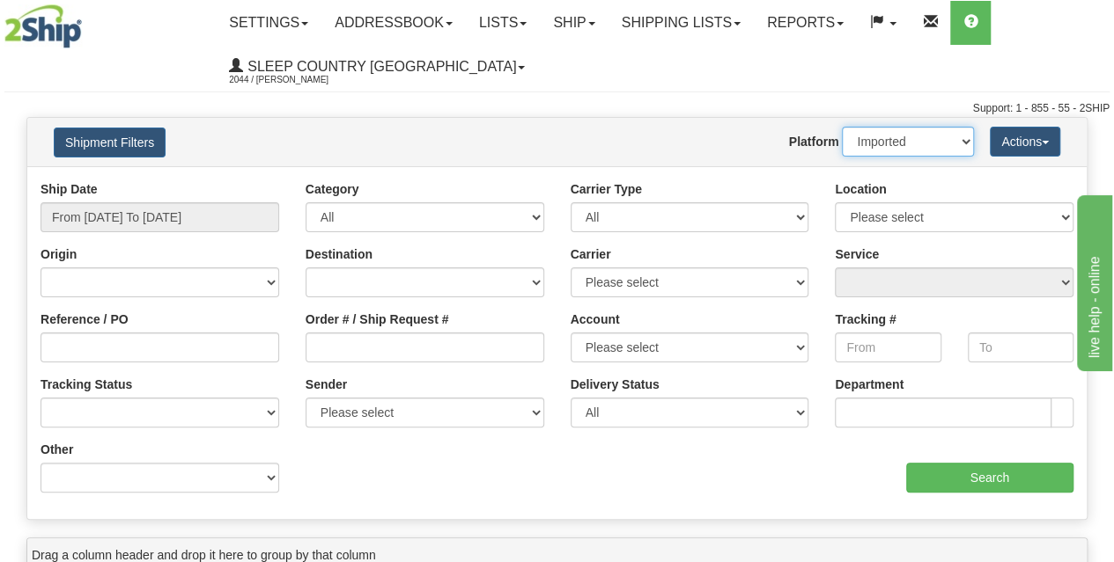
click at [887, 144] on select "2Ship Imported" at bounding box center [908, 142] width 132 height 30
click at [721, 128] on div "Website Agent Nothing selected Client User Platform 2Ship Imported" at bounding box center [600, 142] width 775 height 30
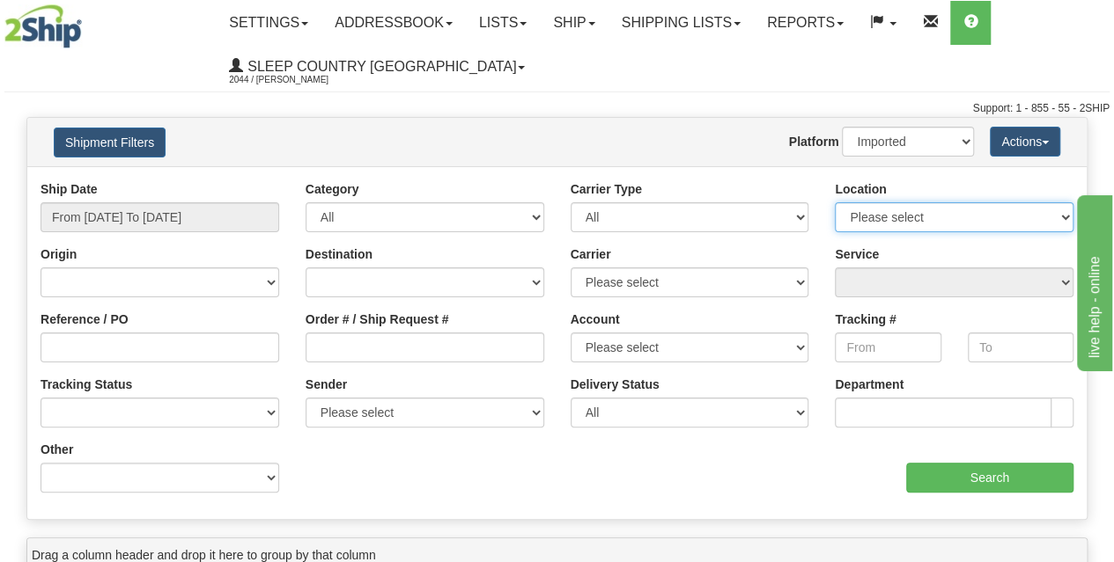
click at [940, 224] on select "Please select [GEOGRAPHIC_DATA] 921 922 93 94 97 390 915 916 98 902 95 96 90 91…" at bounding box center [953, 217] width 239 height 30
click at [932, 219] on select "Please select [GEOGRAPHIC_DATA] 921 922 93 94 97 390 915 916 98 902 95 96 90 91…" at bounding box center [953, 217] width 239 height 30
click at [660, 127] on div "Website Agent Nothing selected Client User Platform 2Ship Imported" at bounding box center [600, 142] width 775 height 30
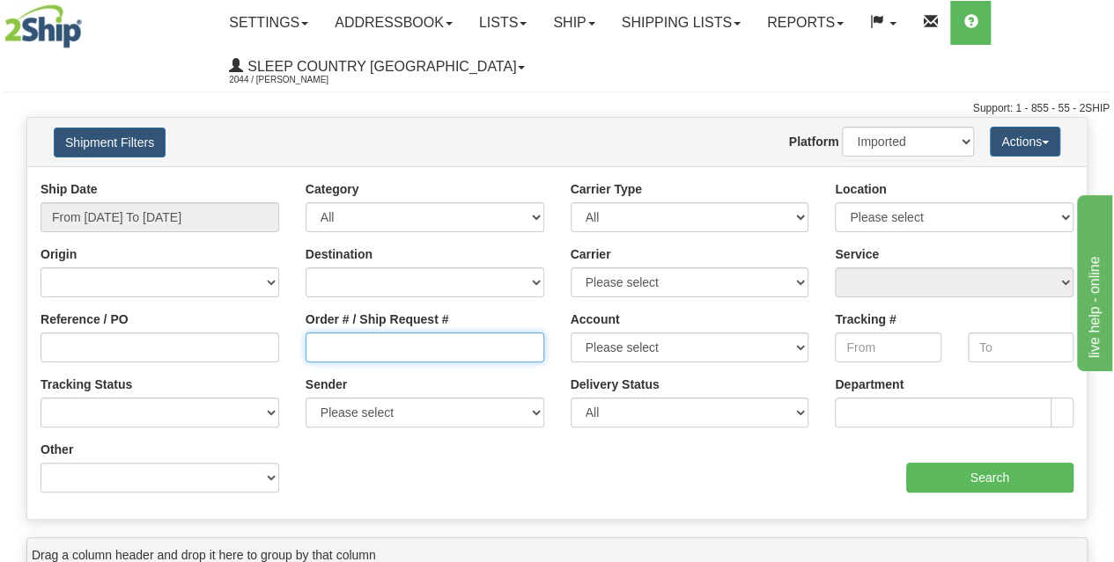
click at [359, 348] on input "Order # / Ship Request #" at bounding box center [424, 348] width 239 height 30
click at [359, 353] on input "Order # / Ship Request #" at bounding box center [424, 348] width 239 height 30
click at [534, 502] on div "Ship Date From [DATE] To [DATE] Category All Inbound Outbound Carrier Type All …" at bounding box center [556, 343] width 1059 height 326
